Goal: Task Accomplishment & Management: Manage account settings

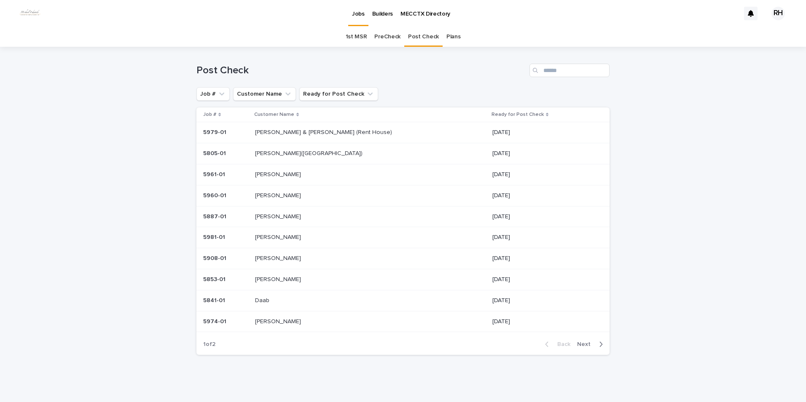
click at [578, 343] on span "Next" at bounding box center [586, 344] width 19 height 6
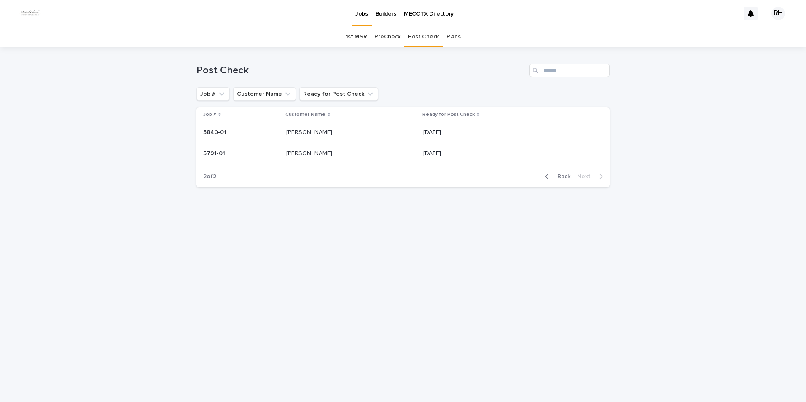
click at [564, 177] on span "Back" at bounding box center [561, 177] width 18 height 6
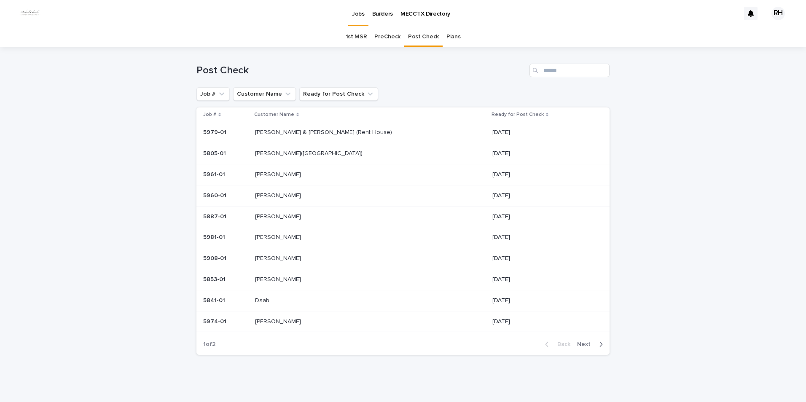
click at [319, 133] on p "[PERSON_NAME] & [PERSON_NAME] (Rent House)" at bounding box center [324, 131] width 139 height 9
click at [581, 338] on div "Back Next" at bounding box center [573, 342] width 71 height 21
click at [579, 341] on span "Next" at bounding box center [586, 343] width 19 height 6
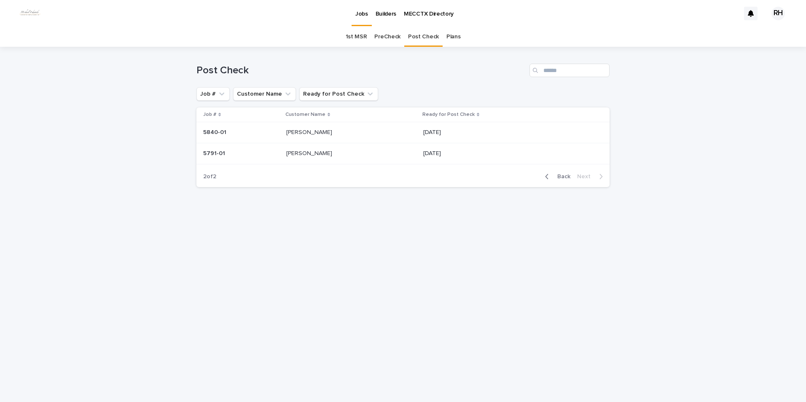
click at [293, 131] on p "Collins" at bounding box center [310, 131] width 48 height 9
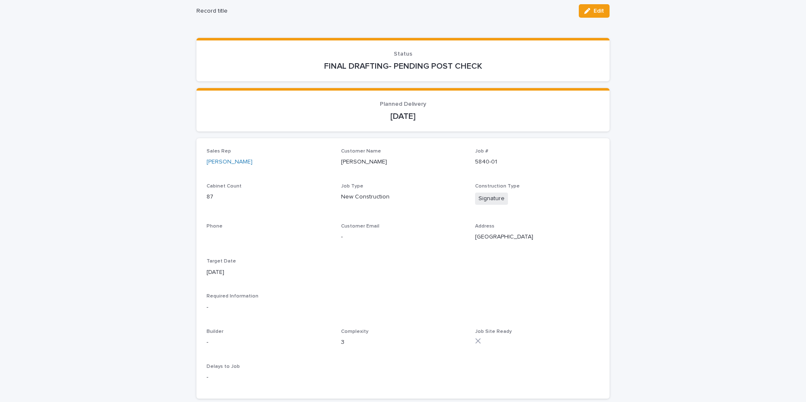
scroll to position [84, 0]
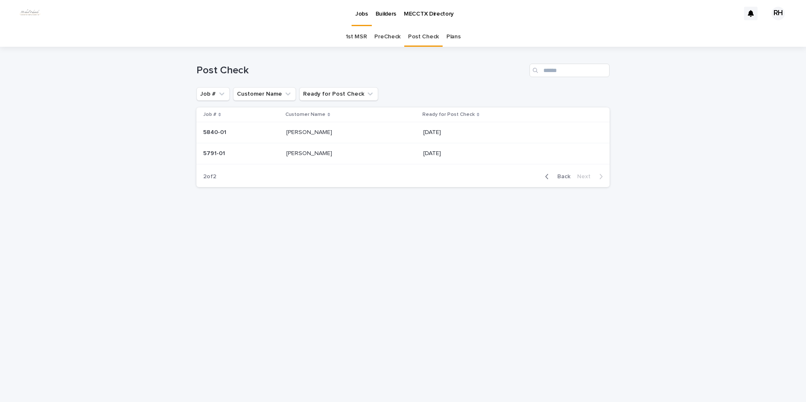
drag, startPoint x: 563, startPoint y: 175, endPoint x: 559, endPoint y: 179, distance: 5.4
click at [559, 179] on span "Back" at bounding box center [561, 177] width 18 height 6
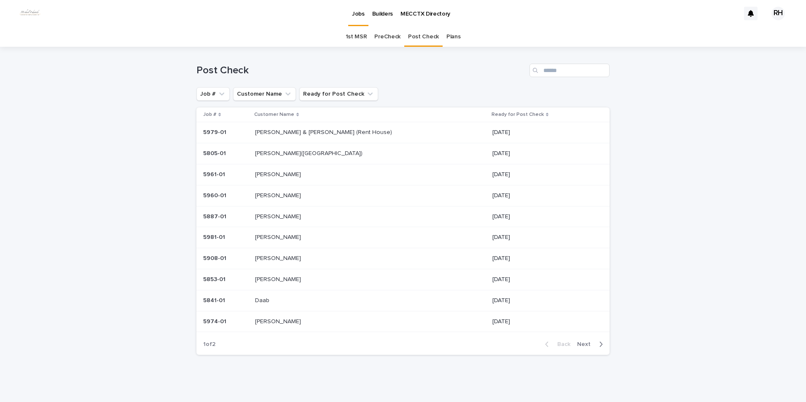
click at [270, 194] on p "[PERSON_NAME]" at bounding box center [279, 195] width 48 height 9
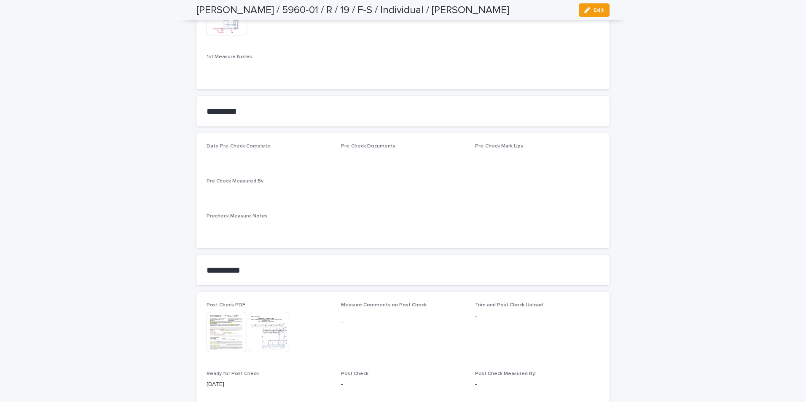
scroll to position [716, 0]
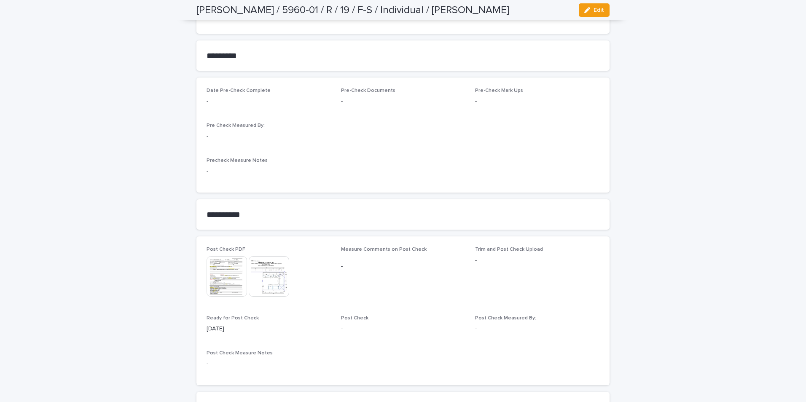
click at [228, 271] on img at bounding box center [227, 276] width 40 height 40
